Goal: Task Accomplishment & Management: Complete application form

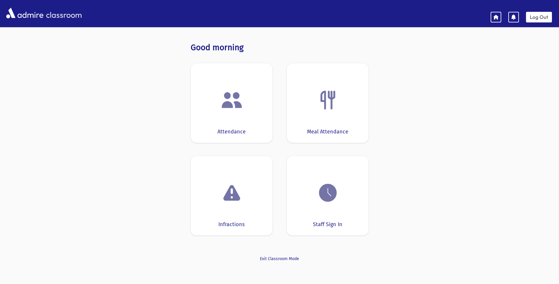
click at [305, 102] on div at bounding box center [328, 100] width 64 height 22
click at [263, 208] on div "Infractions" at bounding box center [232, 196] width 82 height 80
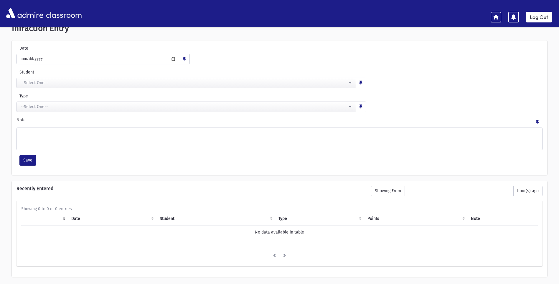
scroll to position [4, 0]
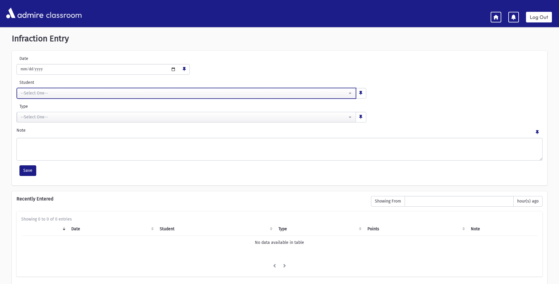
click at [49, 90] on div "--Select One--" at bounding box center [184, 93] width 327 height 6
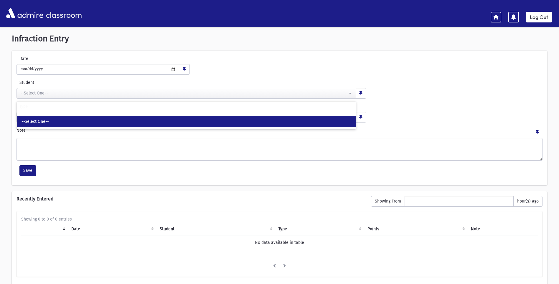
click at [48, 118] on link "--Select One--" at bounding box center [186, 121] width 339 height 11
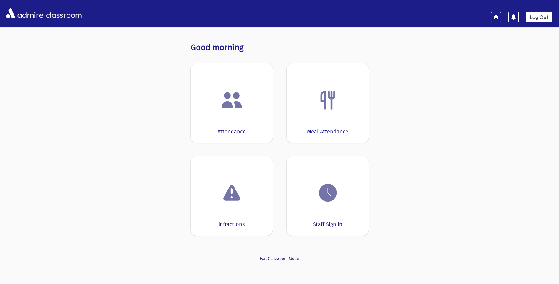
click at [225, 109] on img at bounding box center [232, 100] width 22 height 22
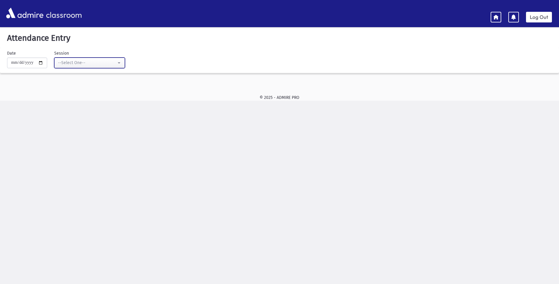
click at [69, 58] on button "--Select One--" at bounding box center [89, 62] width 71 height 11
click at [71, 97] on div "© 2025 - ADMIRE PRO" at bounding box center [279, 97] width 540 height 6
